Goal: Navigation & Orientation: Find specific page/section

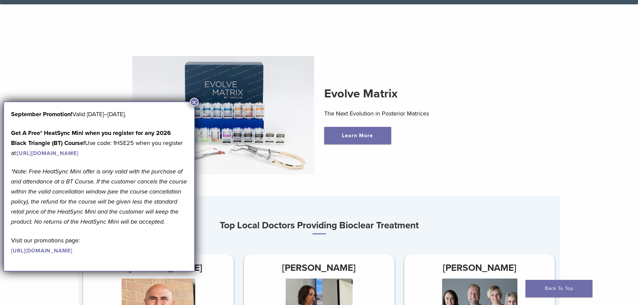
scroll to position [235, 0]
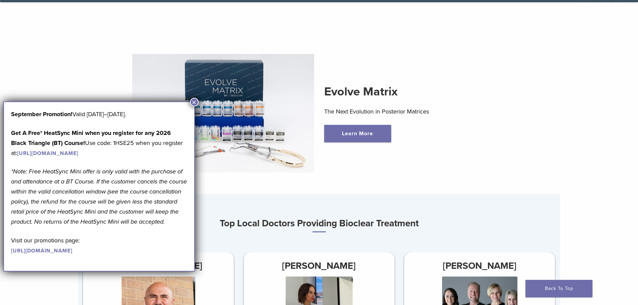
click at [195, 103] on button "×" at bounding box center [194, 102] width 9 height 9
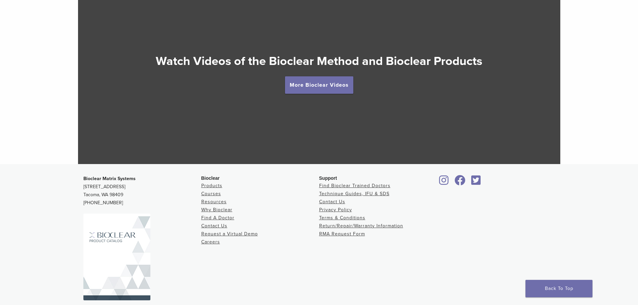
scroll to position [1265, 0]
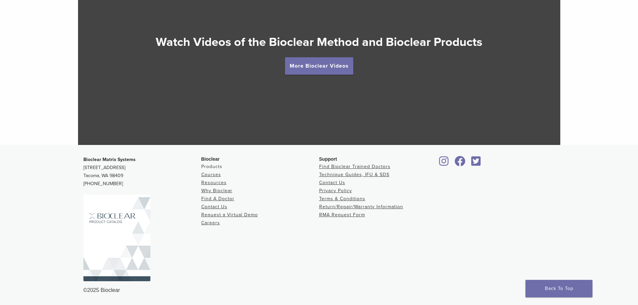
click at [217, 166] on link "Products" at bounding box center [211, 167] width 21 height 6
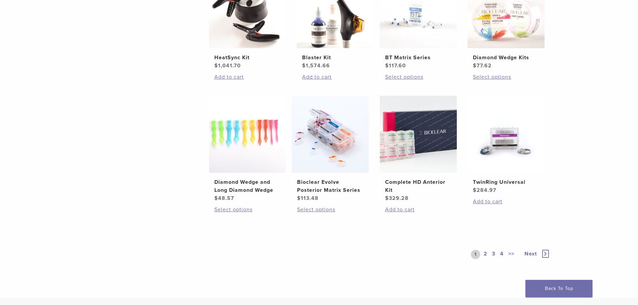
scroll to position [436, 0]
click at [544, 251] on icon at bounding box center [545, 254] width 7 height 8
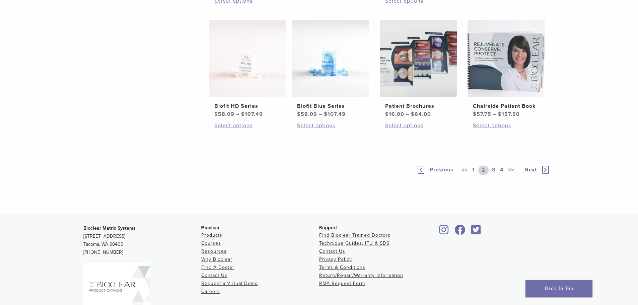
scroll to position [469, 0]
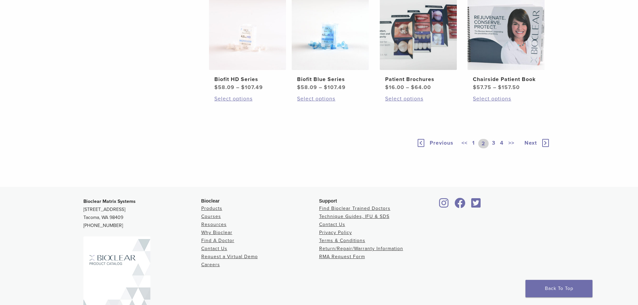
click at [531, 146] on span "Next" at bounding box center [531, 143] width 12 height 7
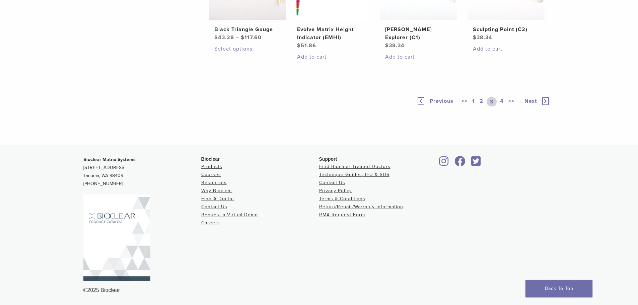
scroll to position [536, 0]
click at [530, 105] on span "Next" at bounding box center [531, 101] width 12 height 7
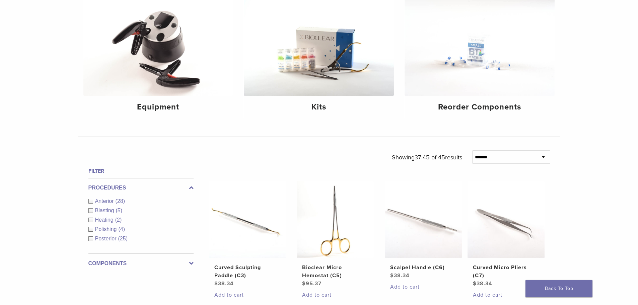
scroll to position [101, 0]
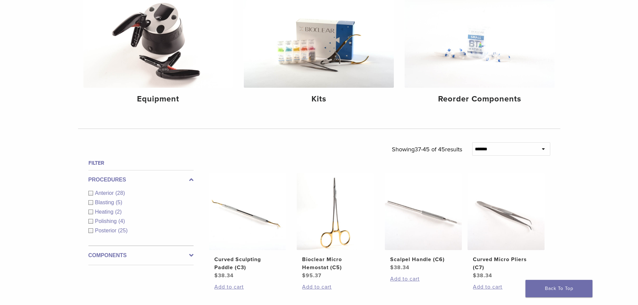
click at [94, 211] on div "Heating (2)" at bounding box center [140, 212] width 105 height 8
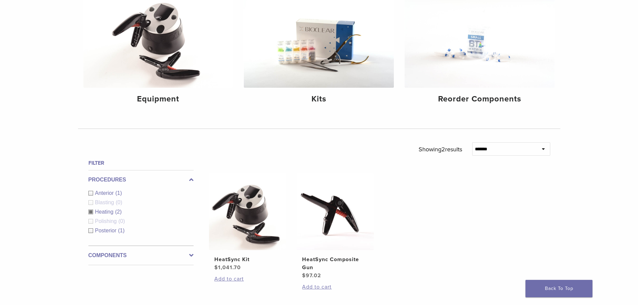
click at [94, 211] on div "Heating (2)" at bounding box center [140, 212] width 105 height 8
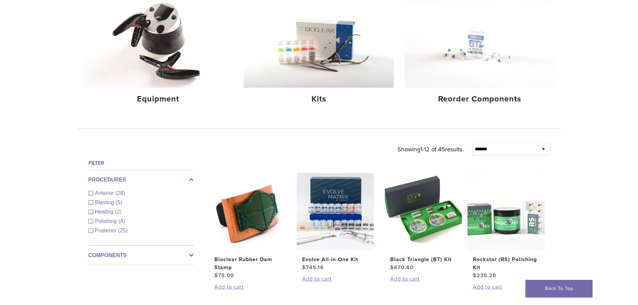
click at [145, 256] on label "Components" at bounding box center [140, 256] width 105 height 8
click at [130, 248] on span "Other Components" at bounding box center [118, 250] width 47 height 6
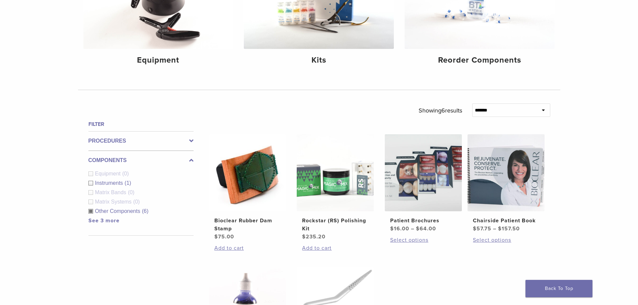
scroll to position [134, 0]
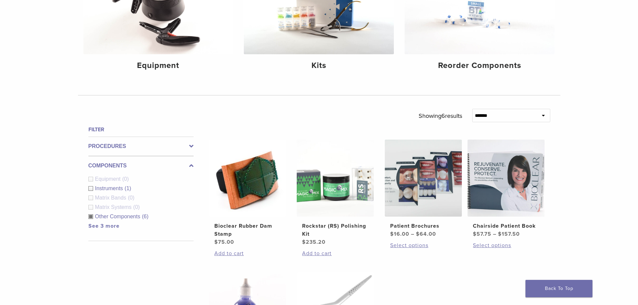
click at [96, 218] on span "Other Components" at bounding box center [118, 217] width 47 height 6
click at [103, 227] on div "Components Equipment (0) Instruments (1) Matrix Bands (0) Matrix Systems (0) Ot…" at bounding box center [140, 198] width 105 height 85
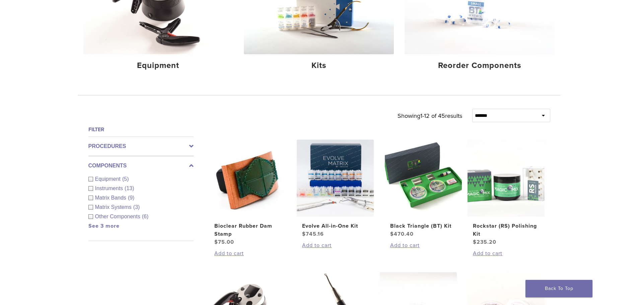
click at [103, 228] on link "See 3 more" at bounding box center [103, 226] width 31 height 7
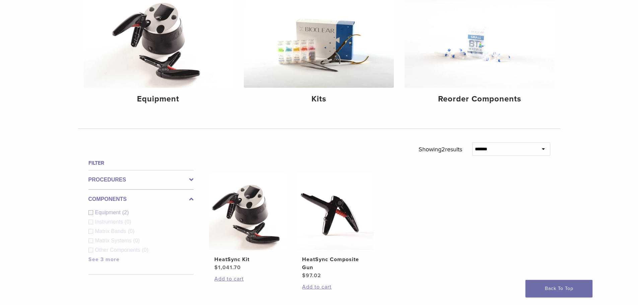
scroll to position [321, 0]
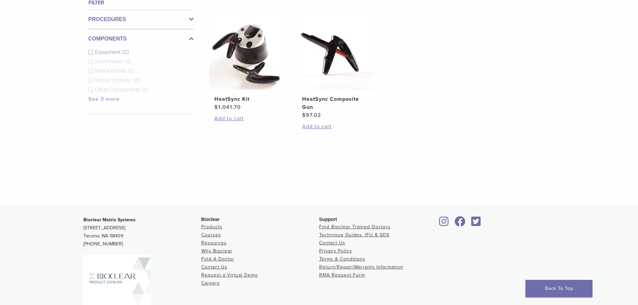
scroll to position [254, 0]
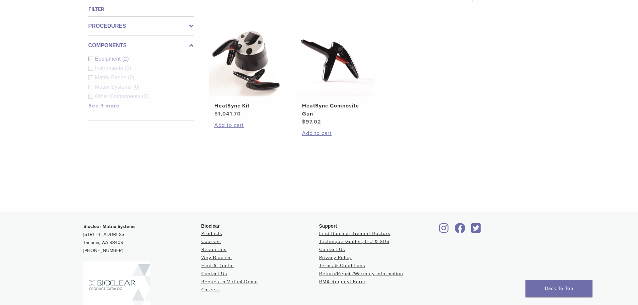
scroll to position [513, 0]
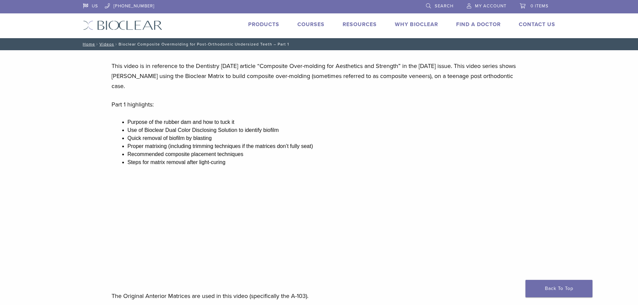
click at [261, 24] on link "Products" at bounding box center [263, 24] width 31 height 7
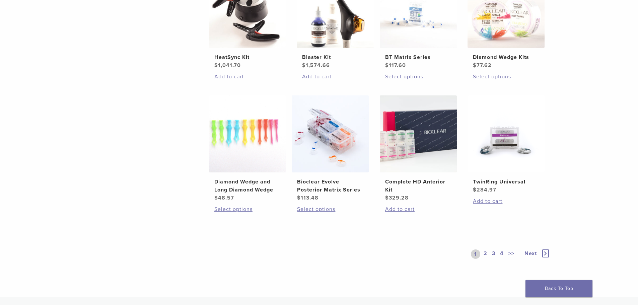
scroll to position [469, 0]
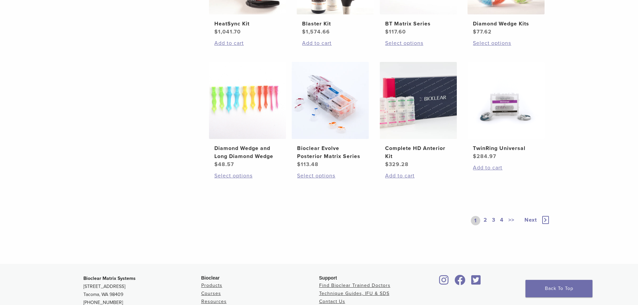
click at [487, 221] on link "2" at bounding box center [485, 220] width 6 height 9
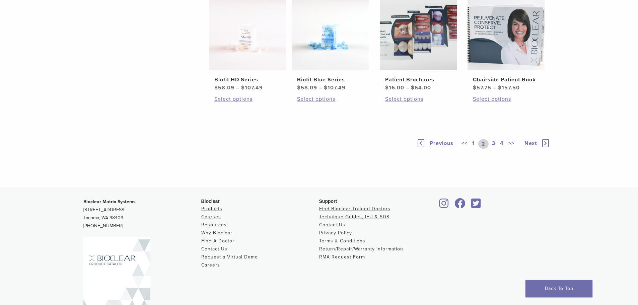
scroll to position [469, 0]
click at [494, 148] on link "3" at bounding box center [494, 143] width 6 height 9
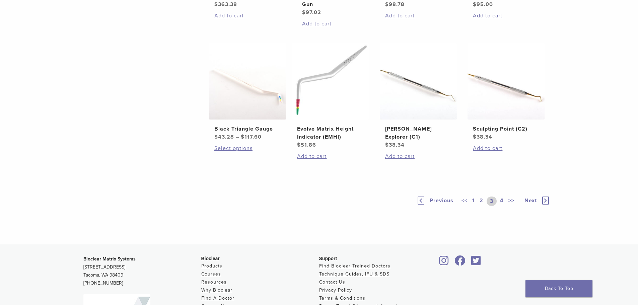
scroll to position [436, 0]
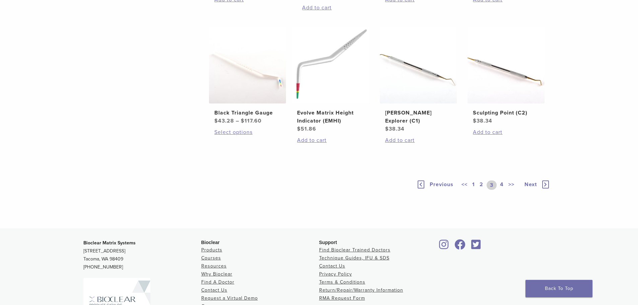
click at [502, 190] on link "4" at bounding box center [502, 185] width 6 height 9
